Goal: Information Seeking & Learning: Compare options

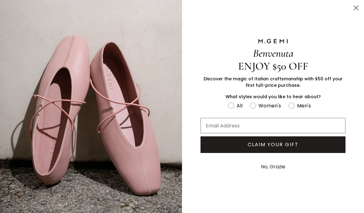
scroll to position [168, 0]
click at [358, 8] on circle "Close dialog" at bounding box center [356, 8] width 10 height 10
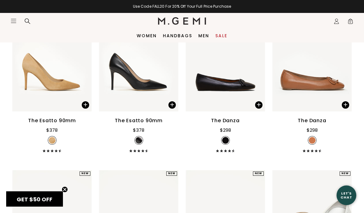
scroll to position [2576, 0]
click at [316, 125] on div "The Danza" at bounding box center [312, 120] width 28 height 7
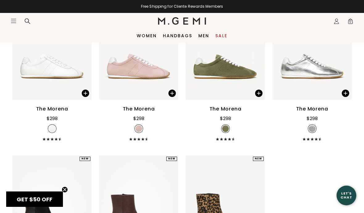
scroll to position [2907, 0]
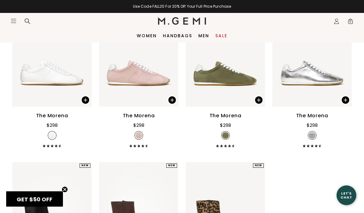
click at [234, 120] on div "The Morena" at bounding box center [225, 116] width 32 height 7
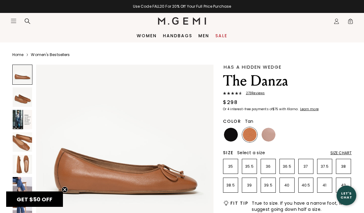
click at [28, 102] on img at bounding box center [22, 97] width 19 height 19
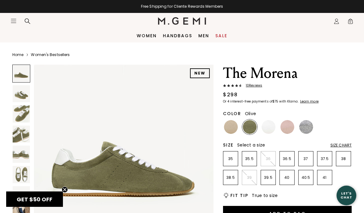
click at [145, 35] on link "Women" at bounding box center [147, 35] width 20 height 5
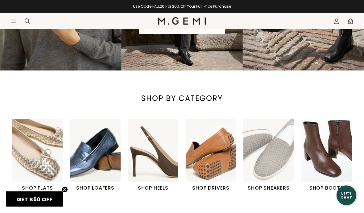
scroll to position [129, 0]
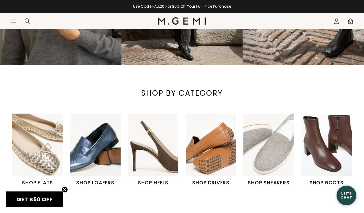
click at [42, 182] on h1 "SHOP FLATS" at bounding box center [37, 183] width 50 height 7
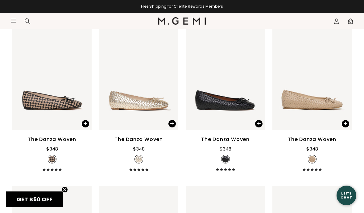
scroll to position [587, 0]
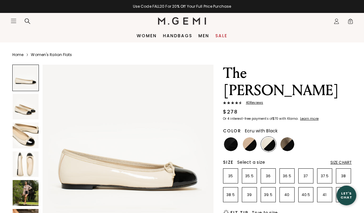
click at [286, 138] on img at bounding box center [287, 145] width 14 height 14
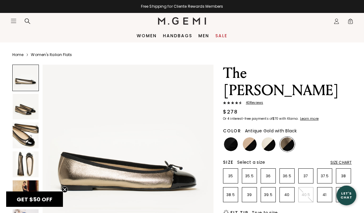
click at [230, 138] on img at bounding box center [231, 145] width 14 height 14
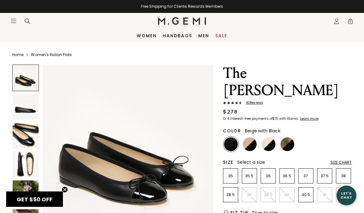
click at [252, 138] on img at bounding box center [250, 145] width 14 height 14
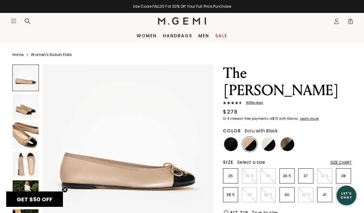
click at [275, 138] on img at bounding box center [269, 145] width 14 height 14
